Goal: Information Seeking & Learning: Learn about a topic

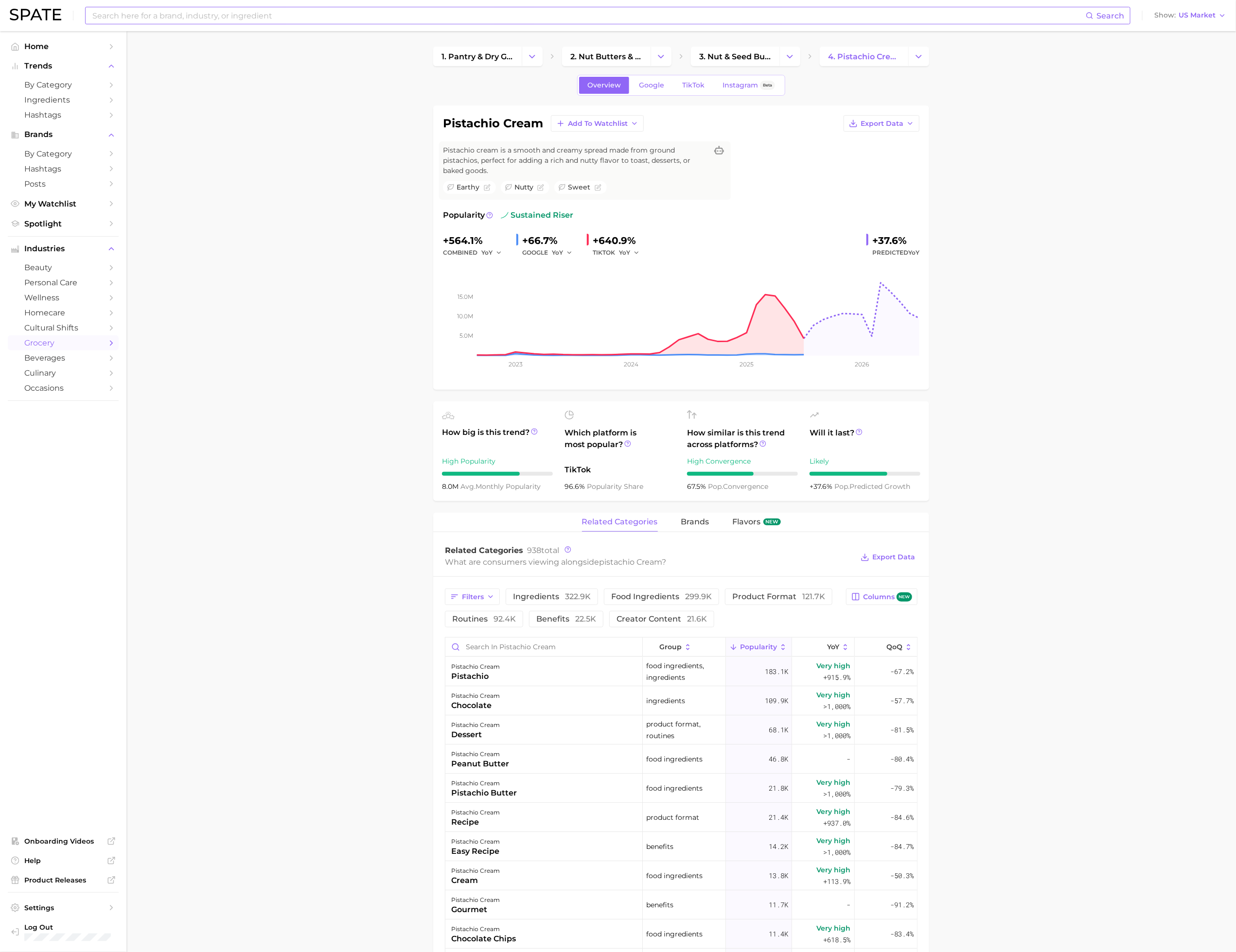
click at [213, 14] on input at bounding box center [588, 16] width 994 height 17
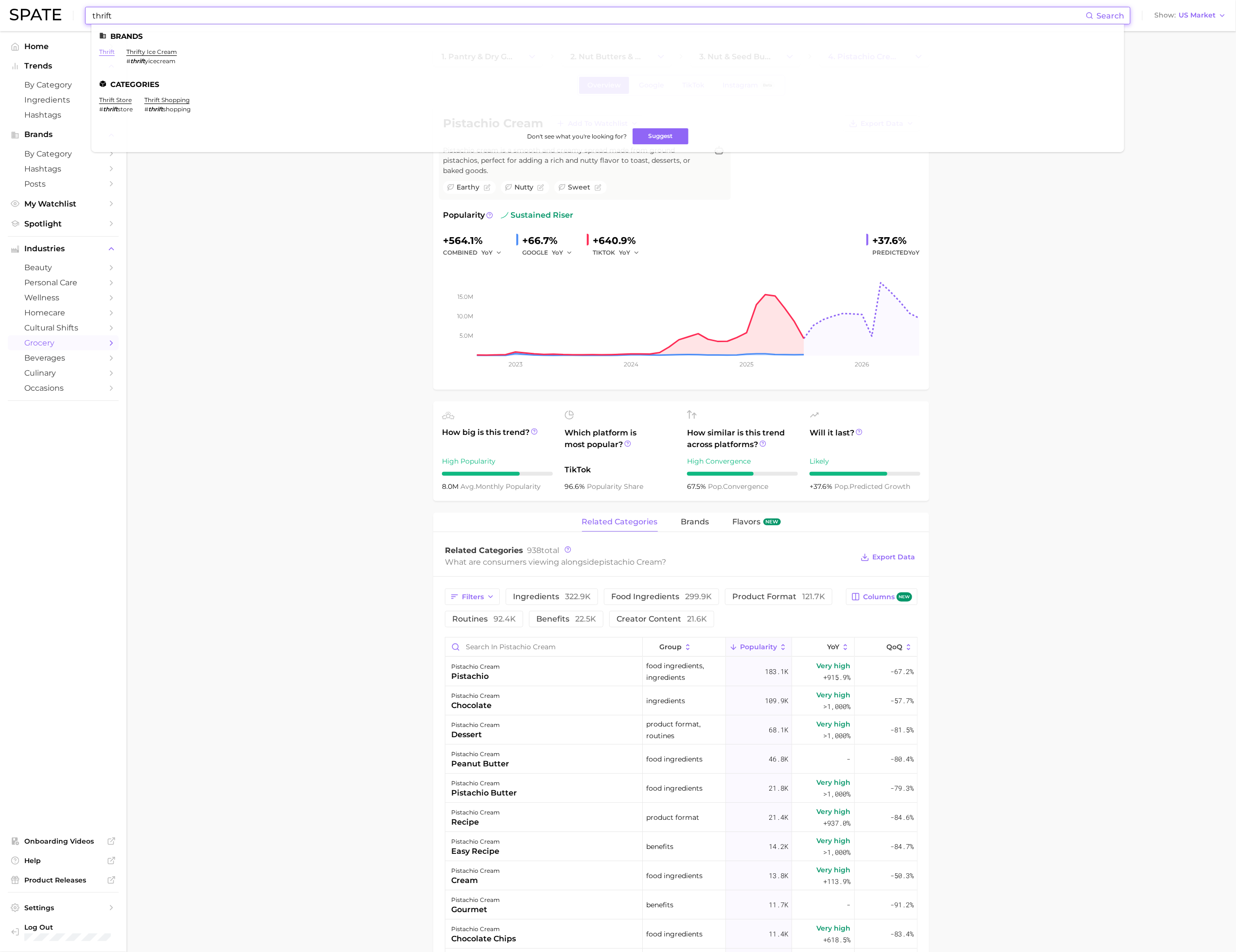
type input "thrift"
click at [117, 102] on link "thrift store" at bounding box center [115, 99] width 33 height 7
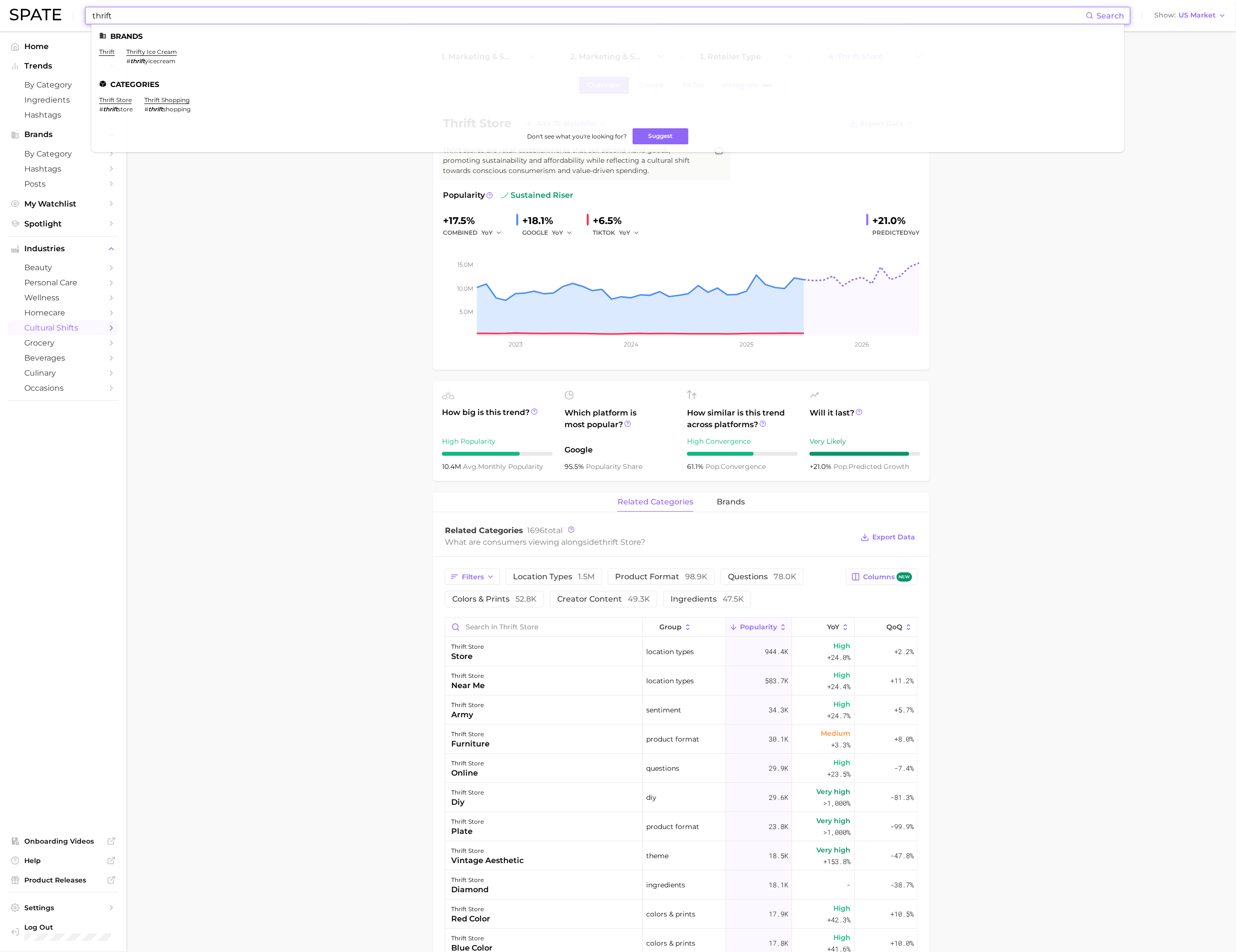
click at [136, 22] on input "thrift" at bounding box center [588, 16] width 994 height 17
click at [162, 98] on link "thrift shopping" at bounding box center [166, 99] width 46 height 7
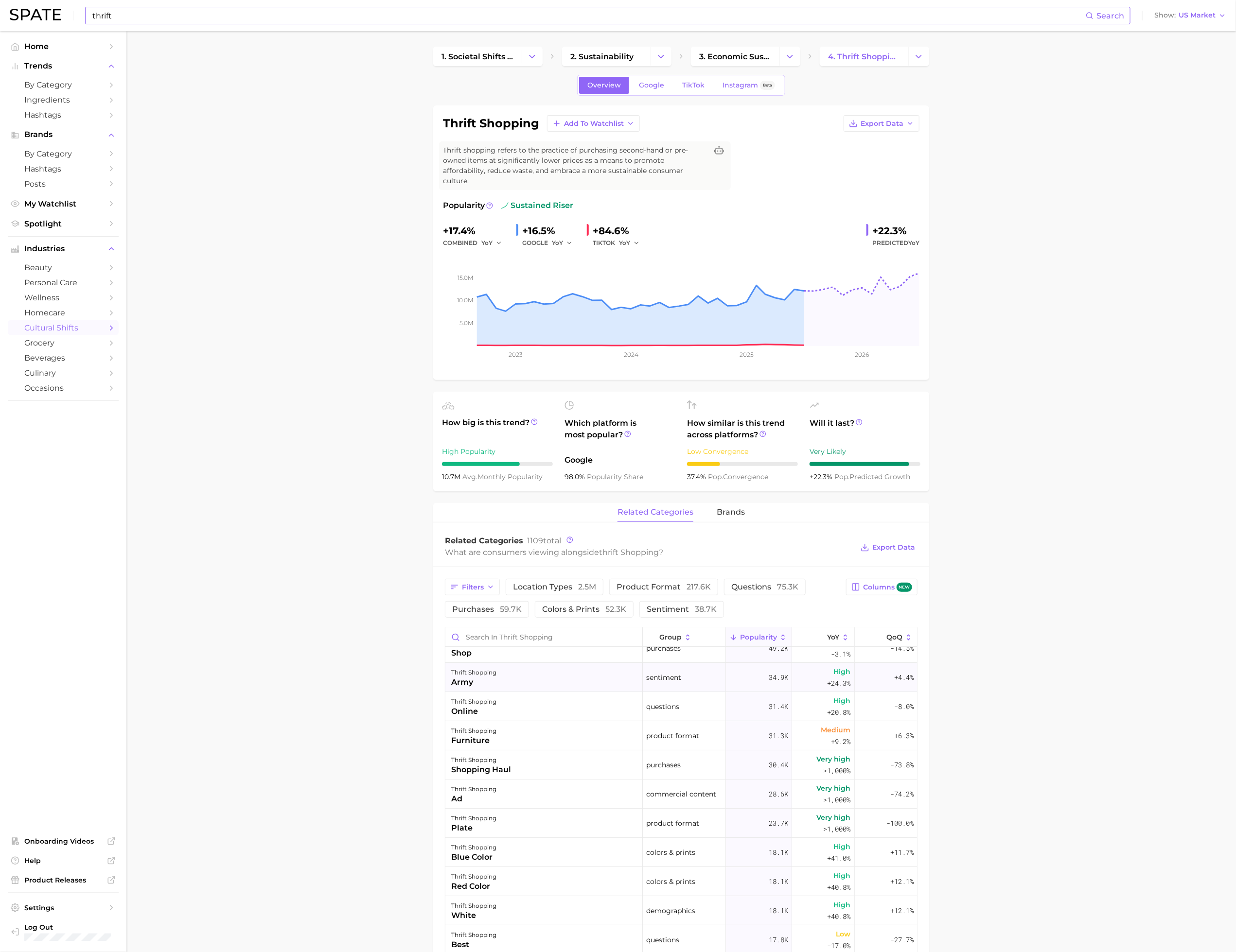
scroll to position [152, 0]
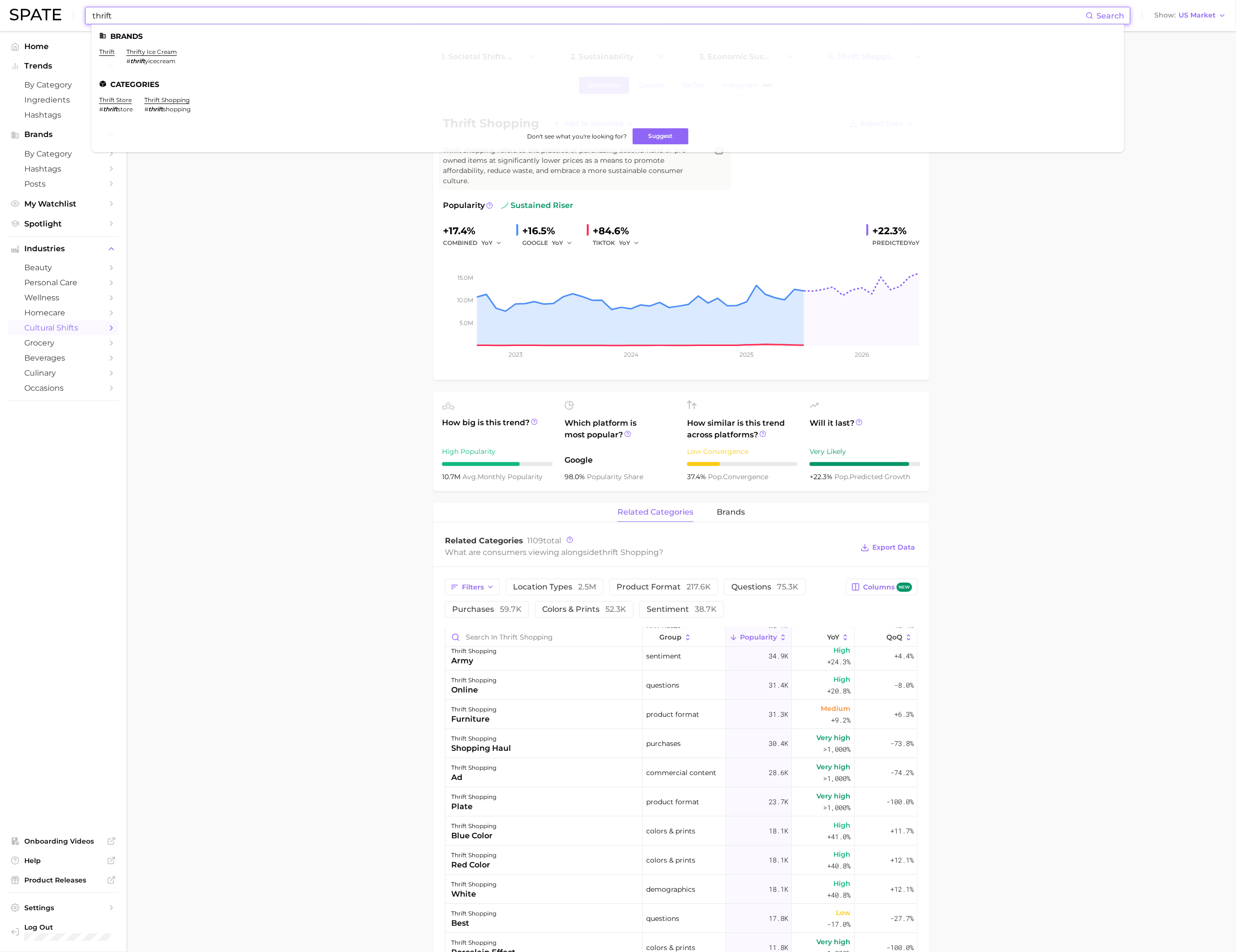
click at [315, 15] on input "thrift" at bounding box center [588, 16] width 994 height 17
click at [282, 734] on main "1. societal shifts & culture 2. sustainability 3. economic sustainability 4. th…" at bounding box center [681, 835] width 1110 height 1608
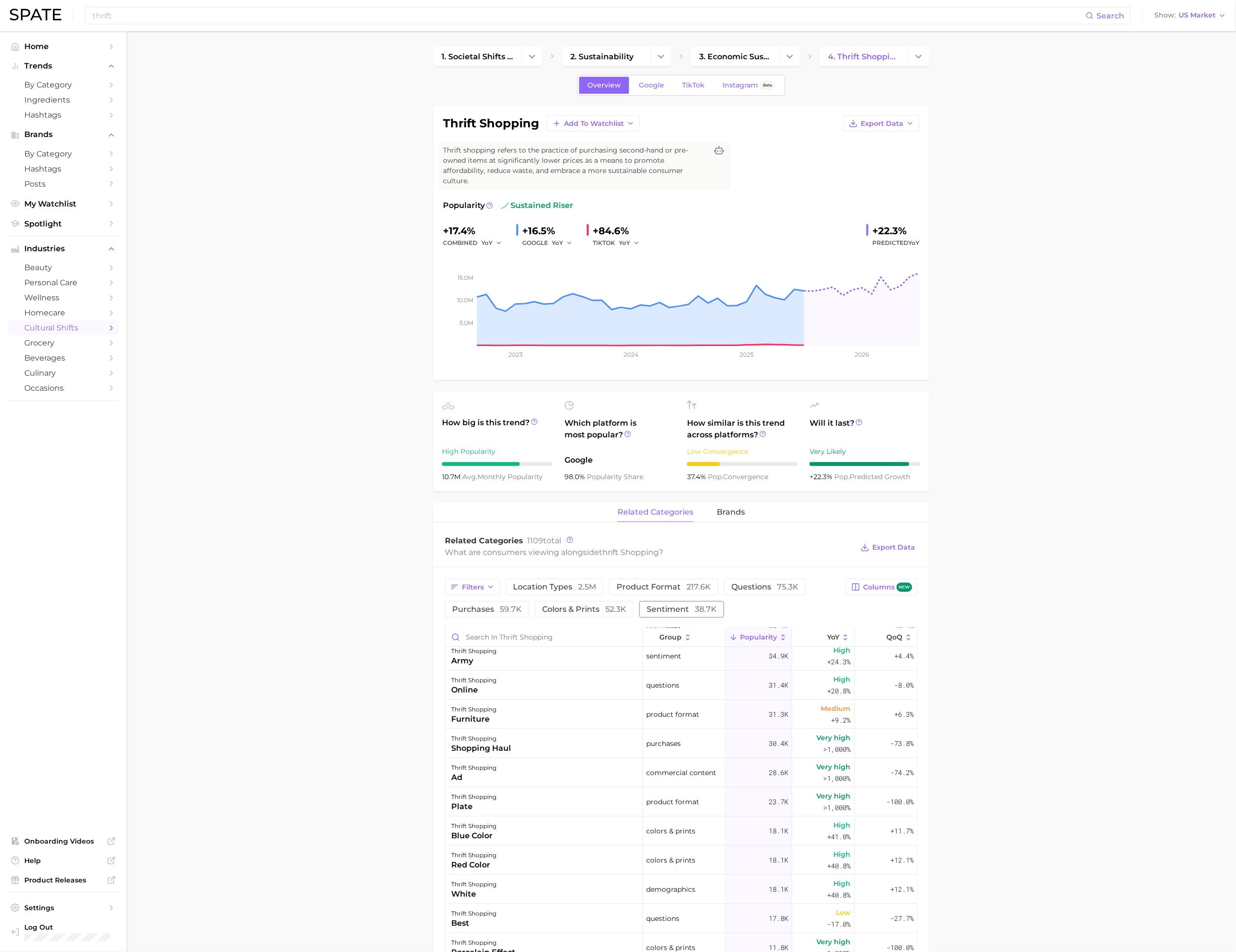
click at [673, 605] on span "sentiment 38.7k" at bounding box center [681, 609] width 70 height 7
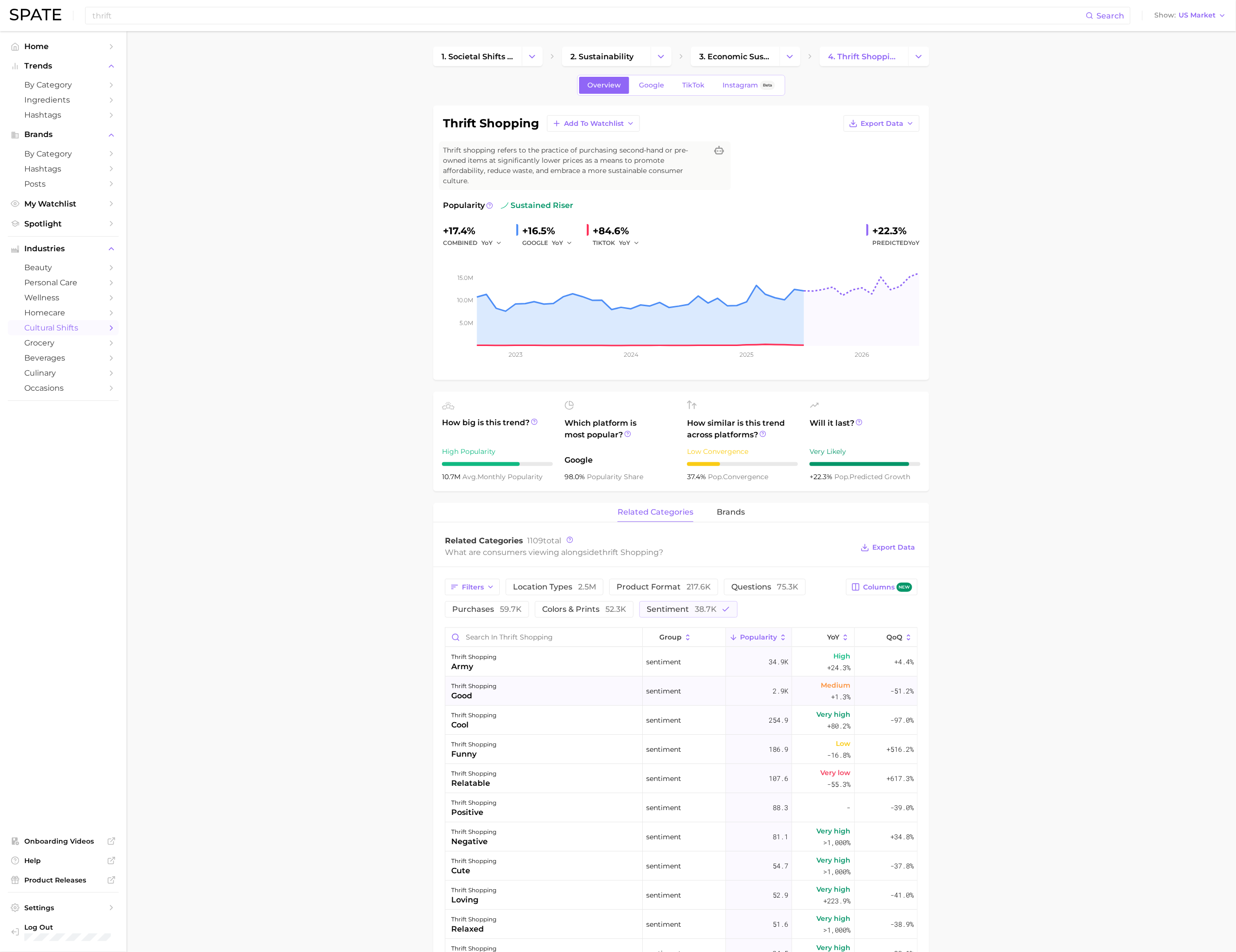
scroll to position [15, 0]
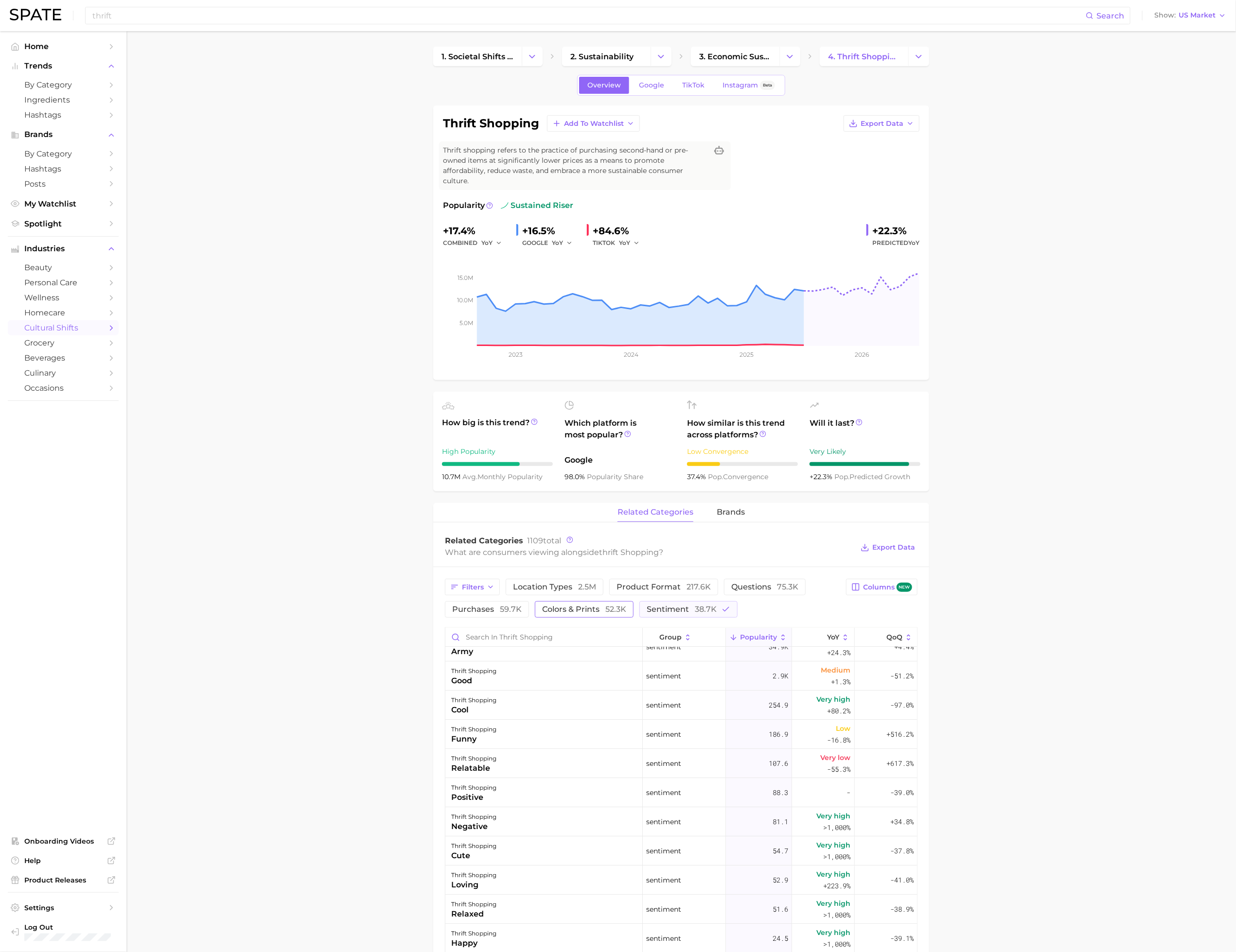
click at [578, 605] on span "colors & prints 52.3k" at bounding box center [584, 609] width 84 height 7
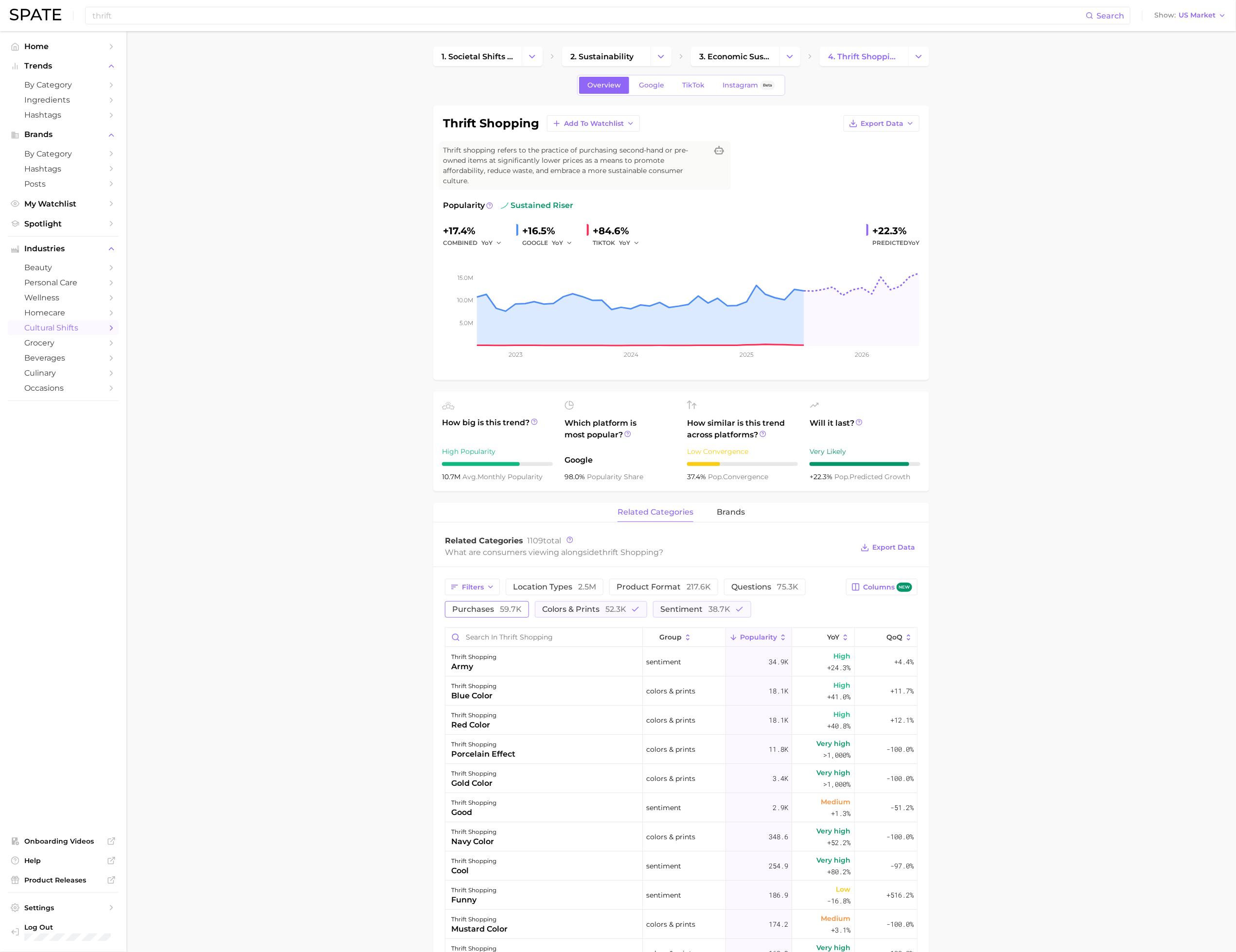
click at [484, 605] on span "purchases 59.7k" at bounding box center [486, 609] width 70 height 7
click at [605, 605] on span "colors & prints 52.3k" at bounding box center [597, 609] width 84 height 7
click at [749, 602] on button "sentiment 38.7k" at bounding box center [702, 610] width 99 height 17
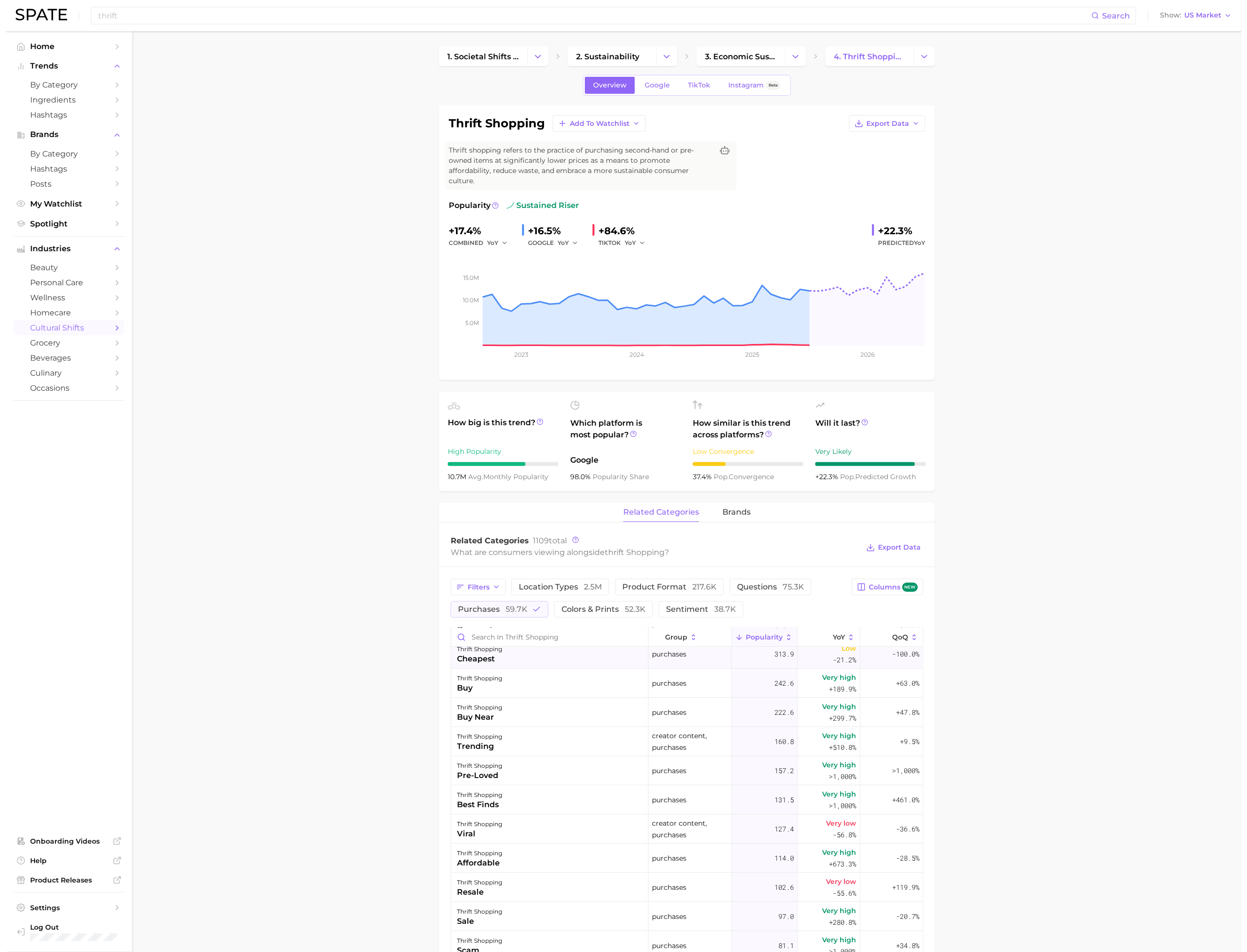
scroll to position [213, 0]
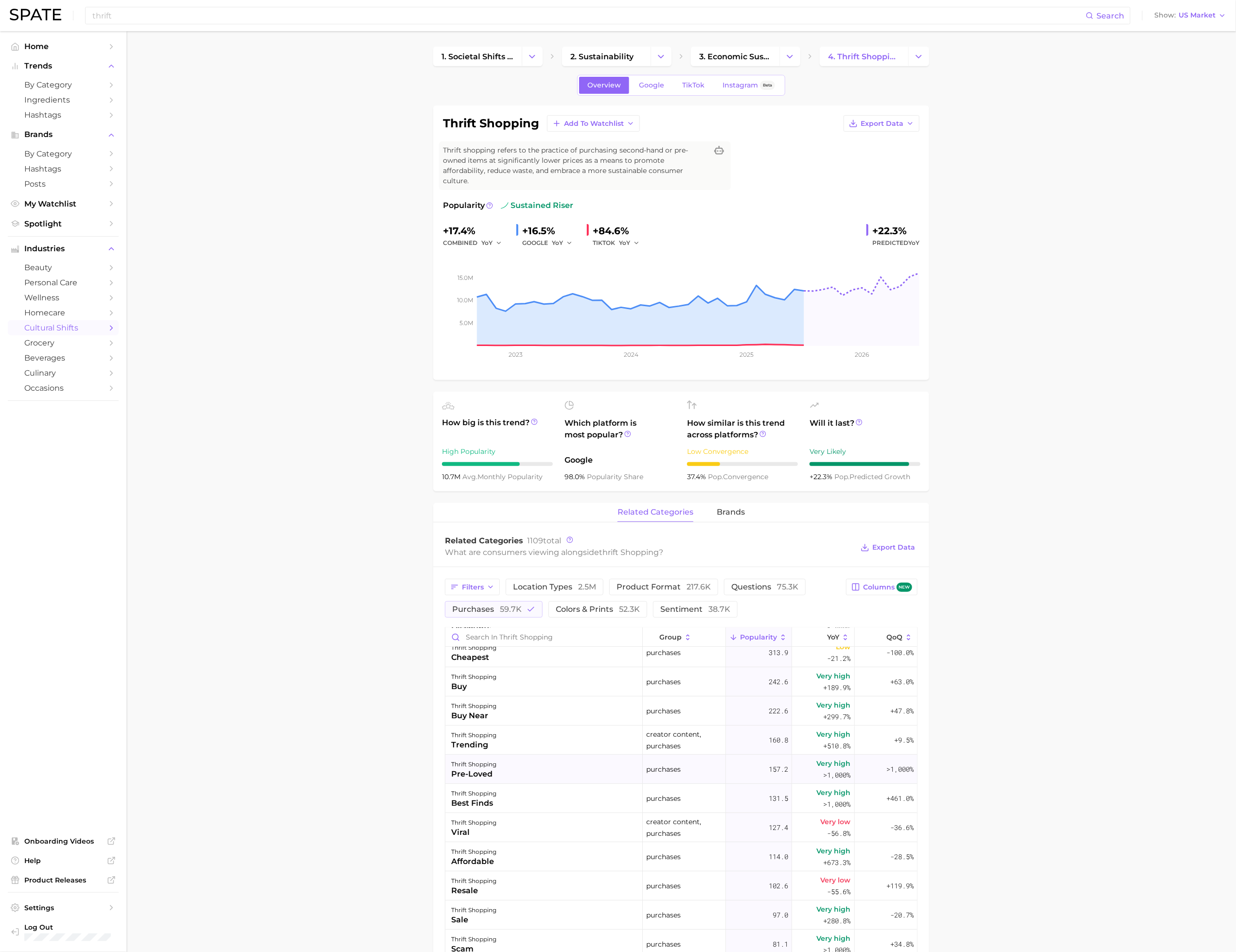
click at [506, 765] on div "thrift shopping pre-loved" at bounding box center [544, 769] width 197 height 29
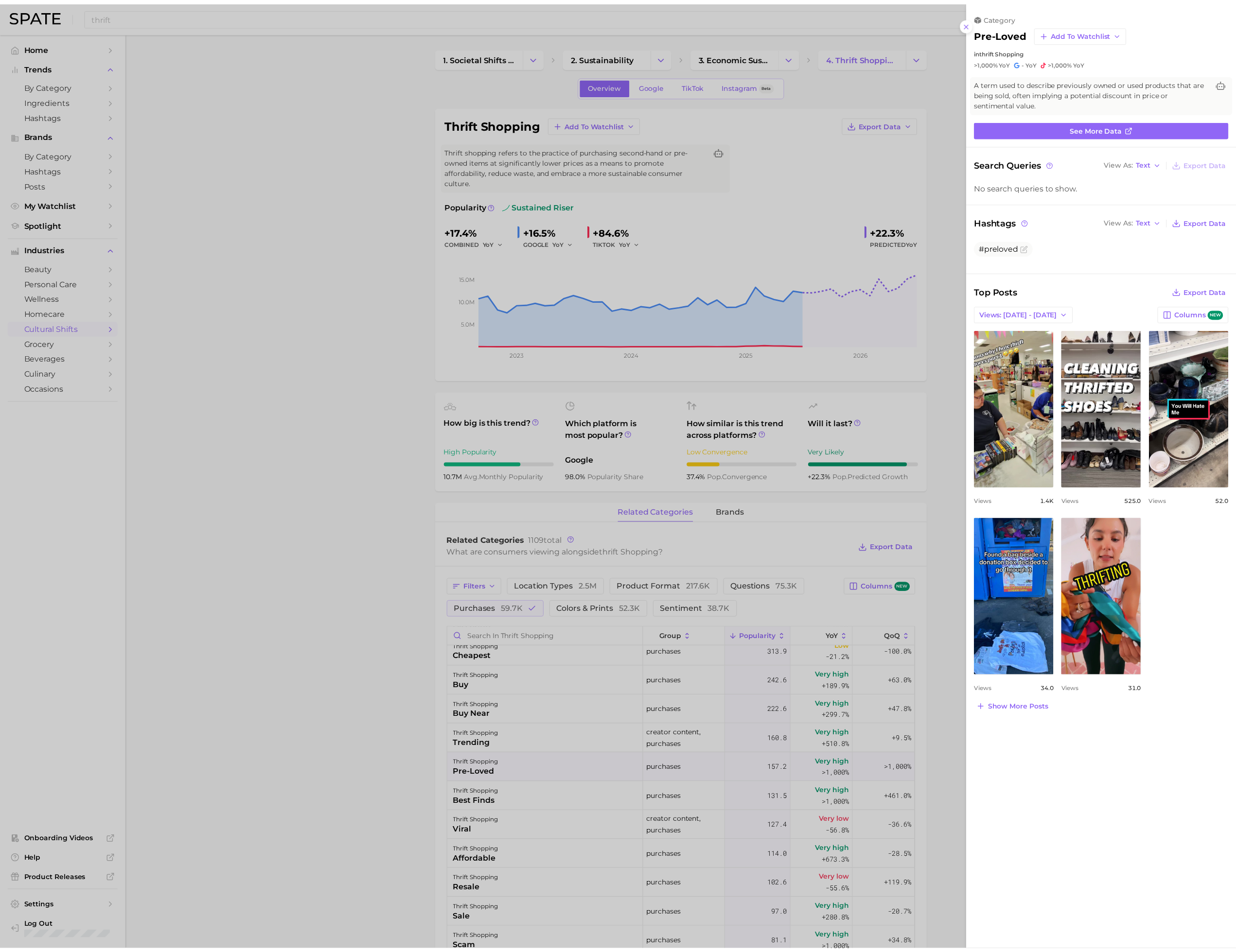
scroll to position [0, 0]
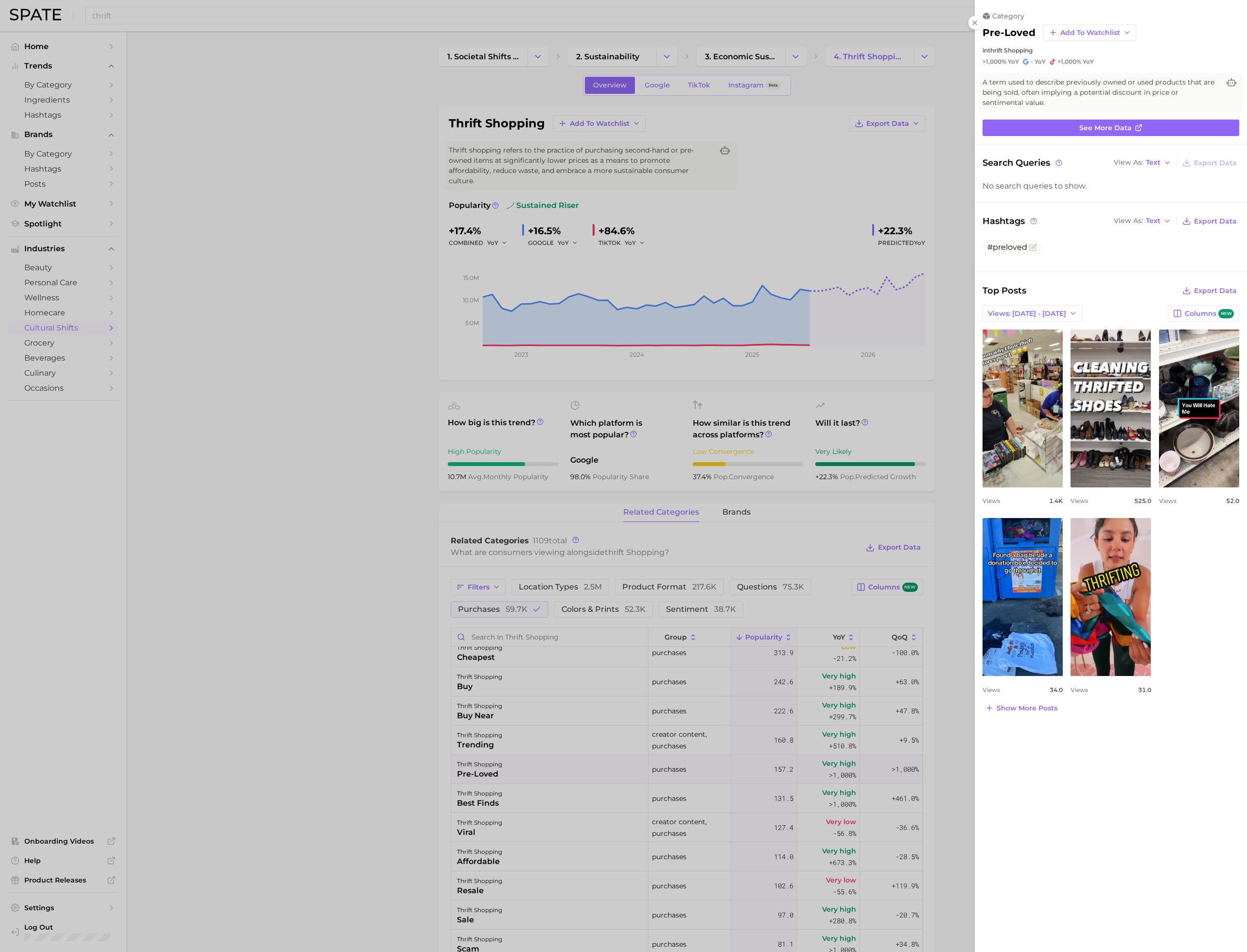
click at [243, 657] on div at bounding box center [623, 476] width 1247 height 952
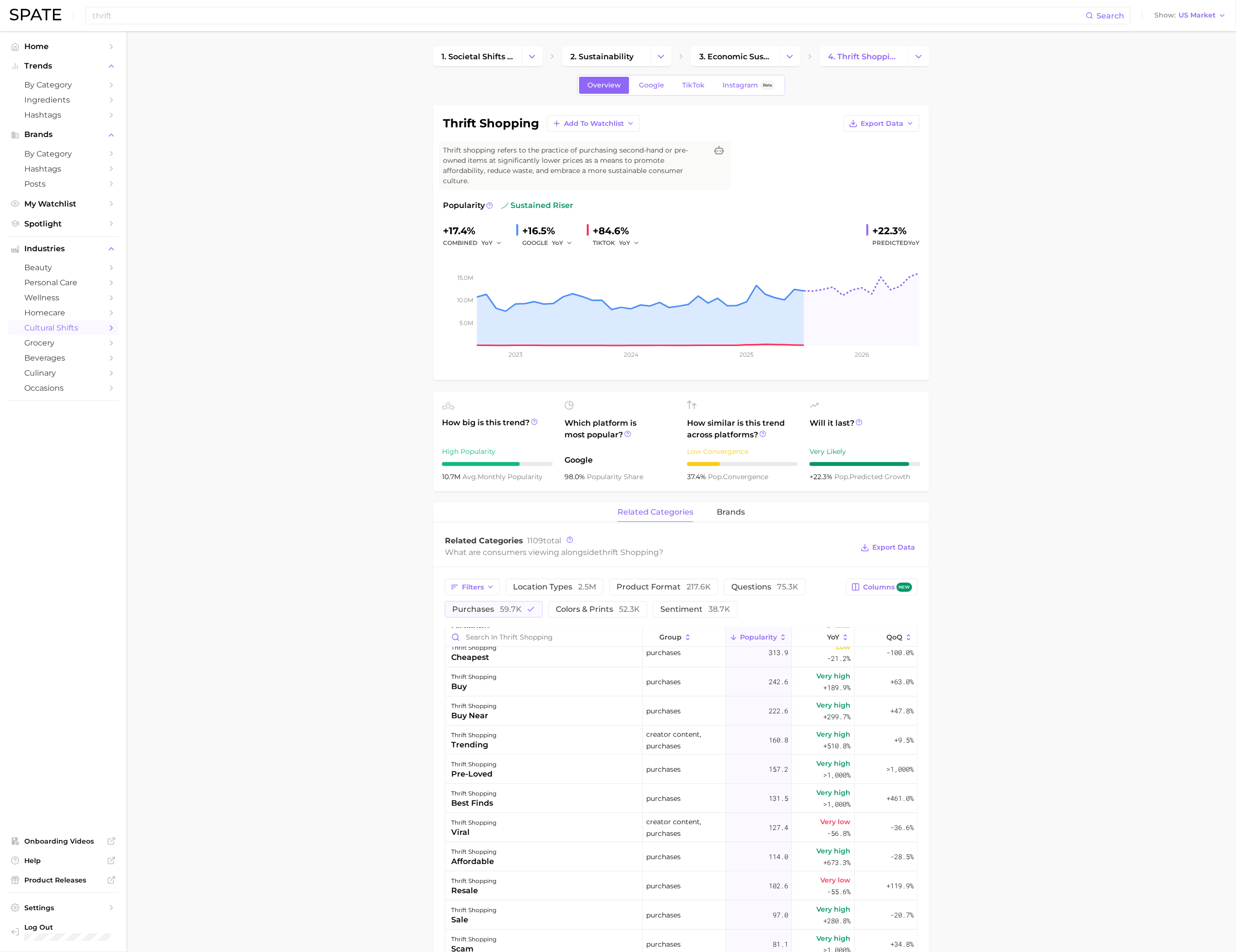
click at [342, 339] on main "1. societal shifts & culture 2. sustainability 3. economic sustainability 4. th…" at bounding box center [681, 835] width 1110 height 1608
